Goal: Information Seeking & Learning: Check status

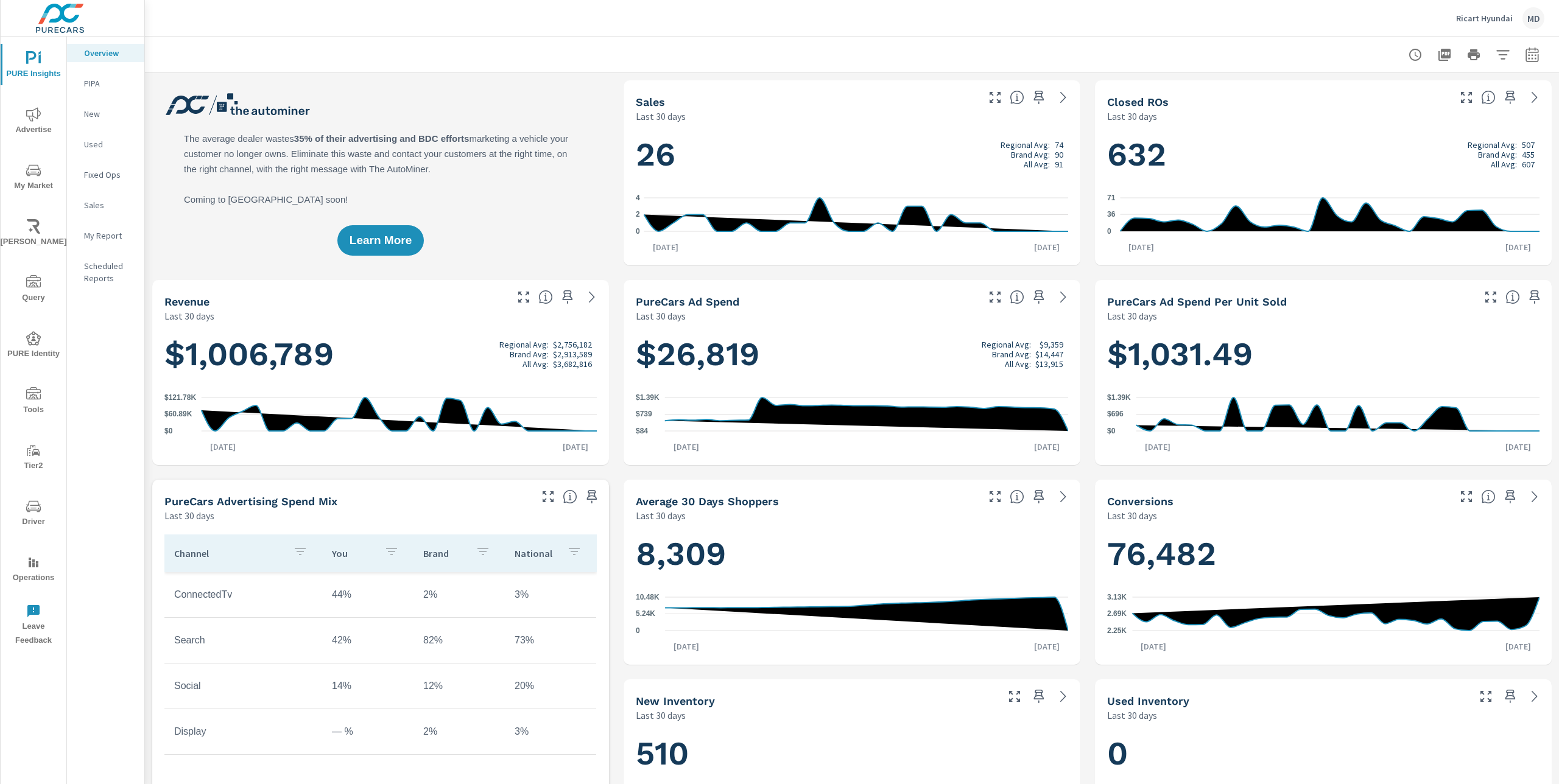
click at [43, 122] on span "Advertise" at bounding box center [34, 122] width 59 height 30
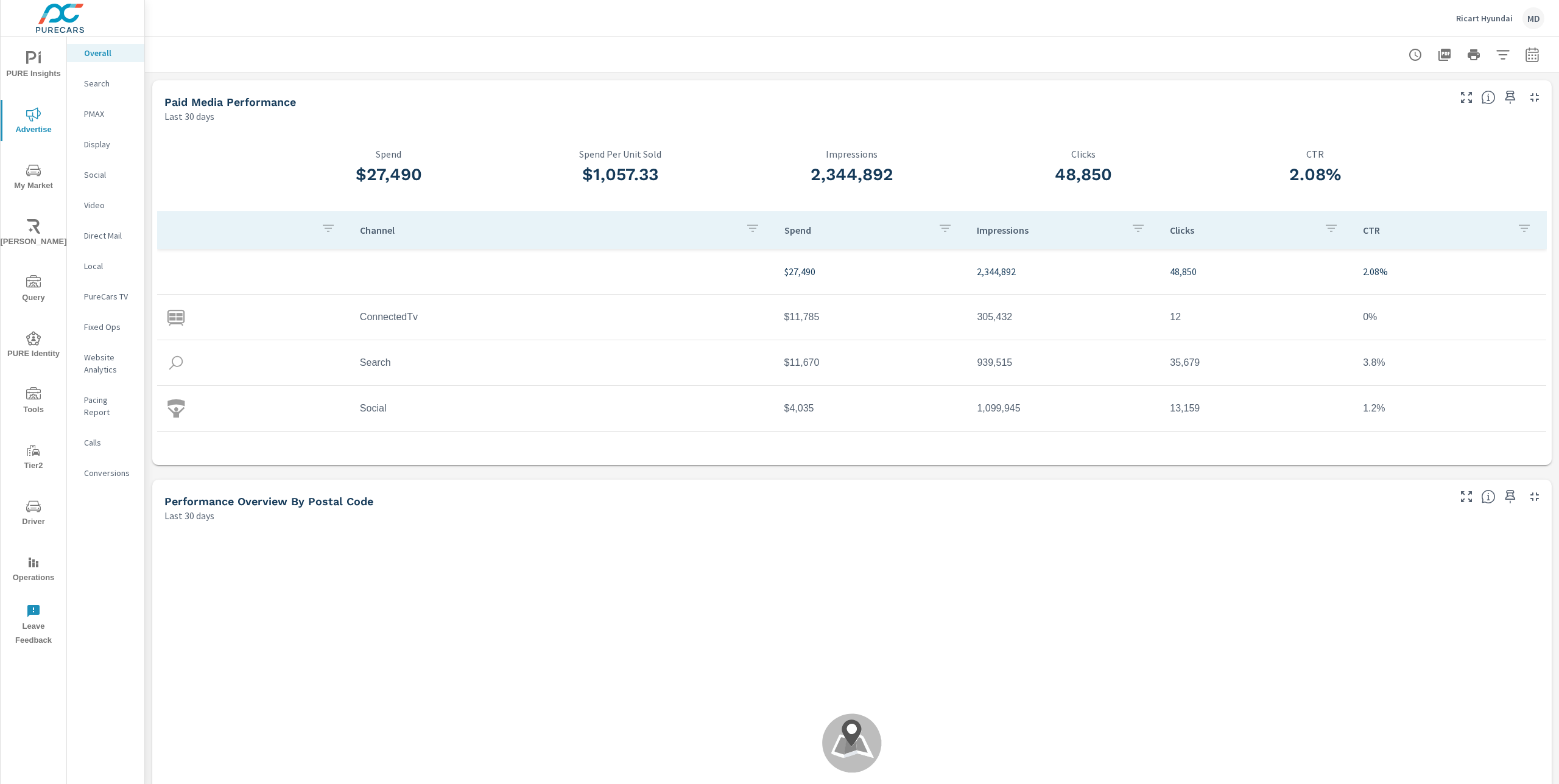
click at [118, 400] on p "Pacing Report" at bounding box center [109, 406] width 50 height 24
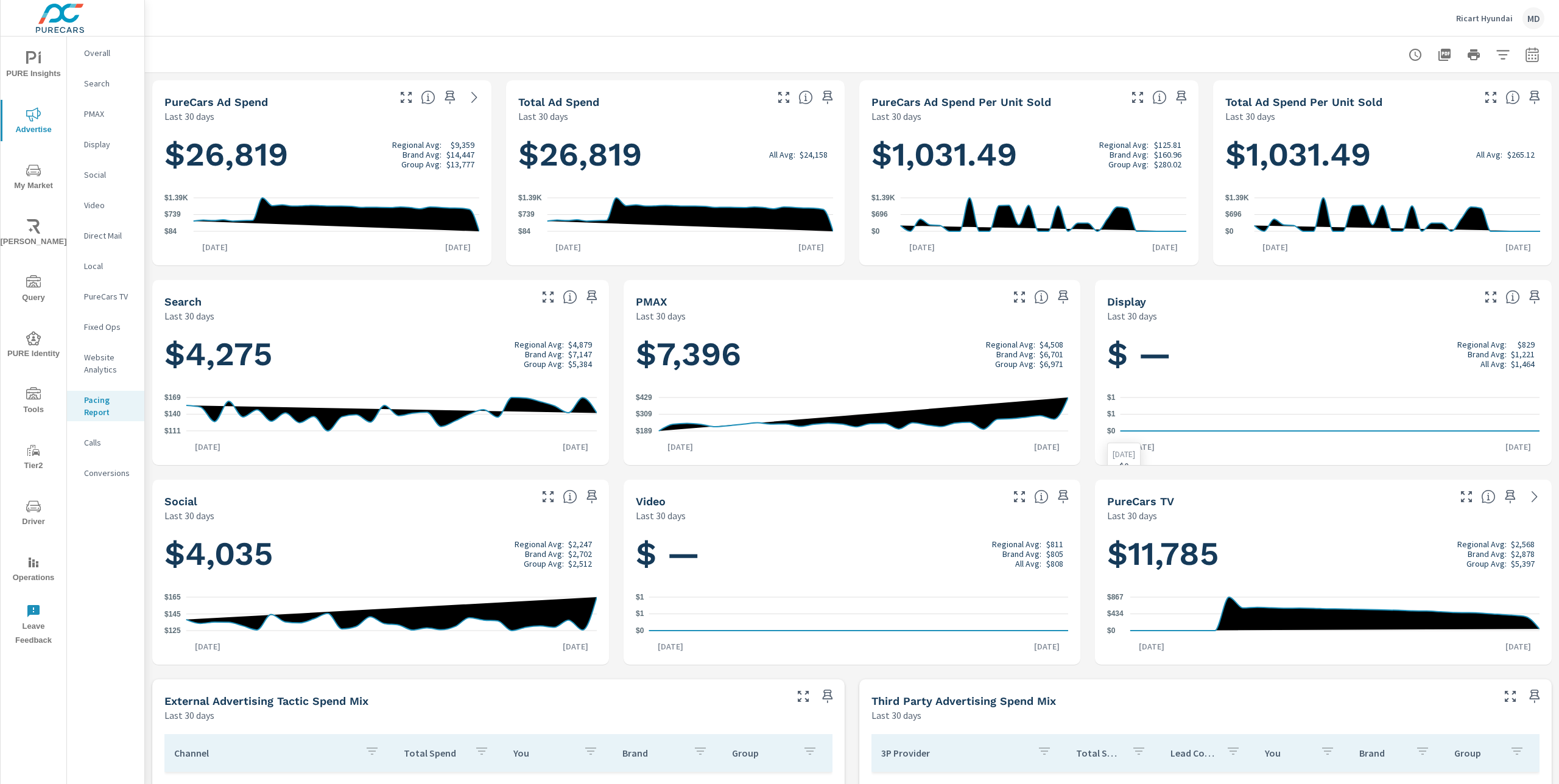
scroll to position [287, 0]
